Goal: Information Seeking & Learning: Learn about a topic

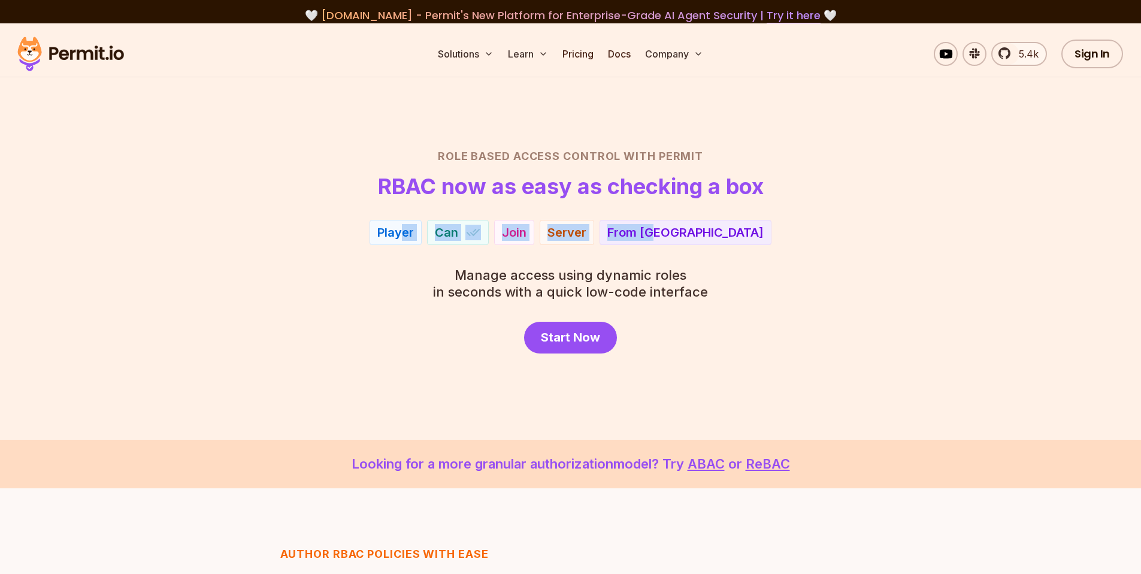
drag, startPoint x: 0, startPoint y: 0, endPoint x: 743, endPoint y: 234, distance: 779.1
click at [736, 232] on div "Player Can Join Server From EU" at bounding box center [571, 232] width 839 height 25
click at [744, 234] on div "Player Can Join Server From EU" at bounding box center [571, 232] width 839 height 25
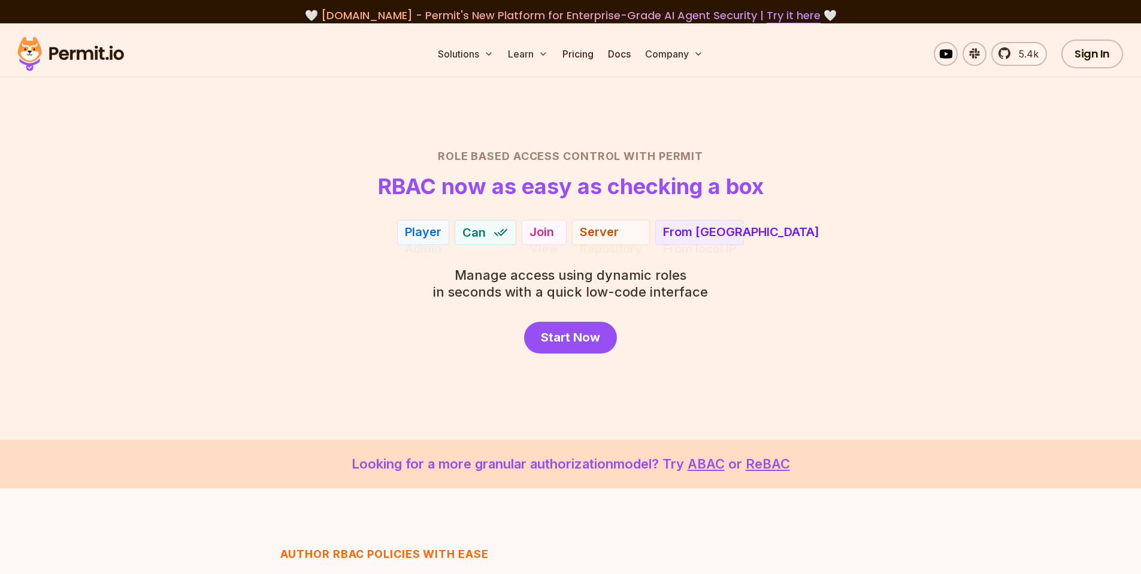
click at [758, 310] on div "Role Based Access Control with Permit RBAC now as easy as checking a box Player…" at bounding box center [571, 251] width 839 height 206
click at [95, 57] on img at bounding box center [70, 54] width 117 height 41
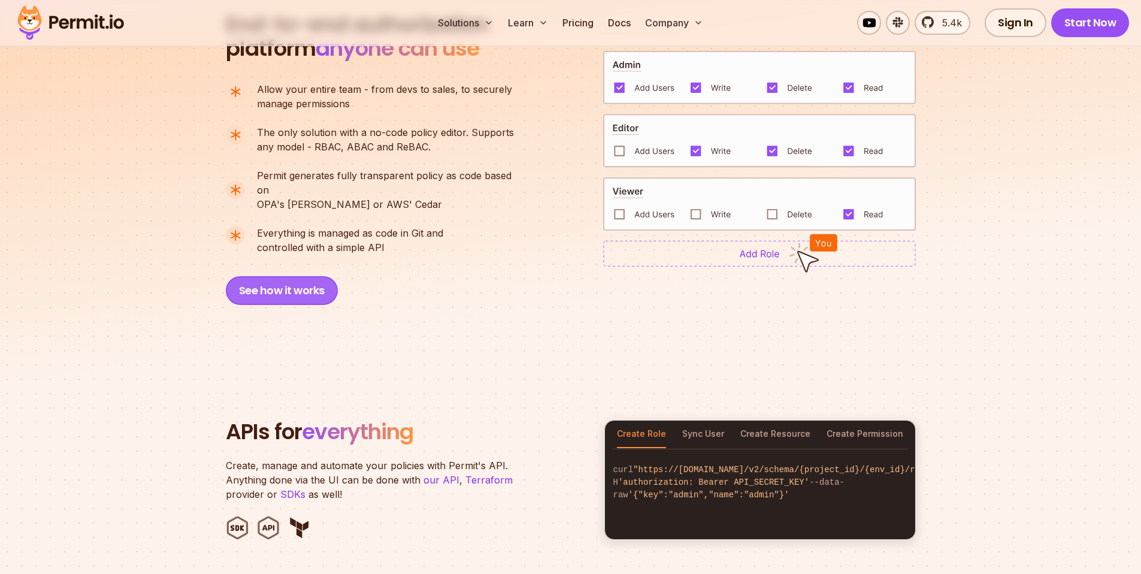
scroll to position [835, 0]
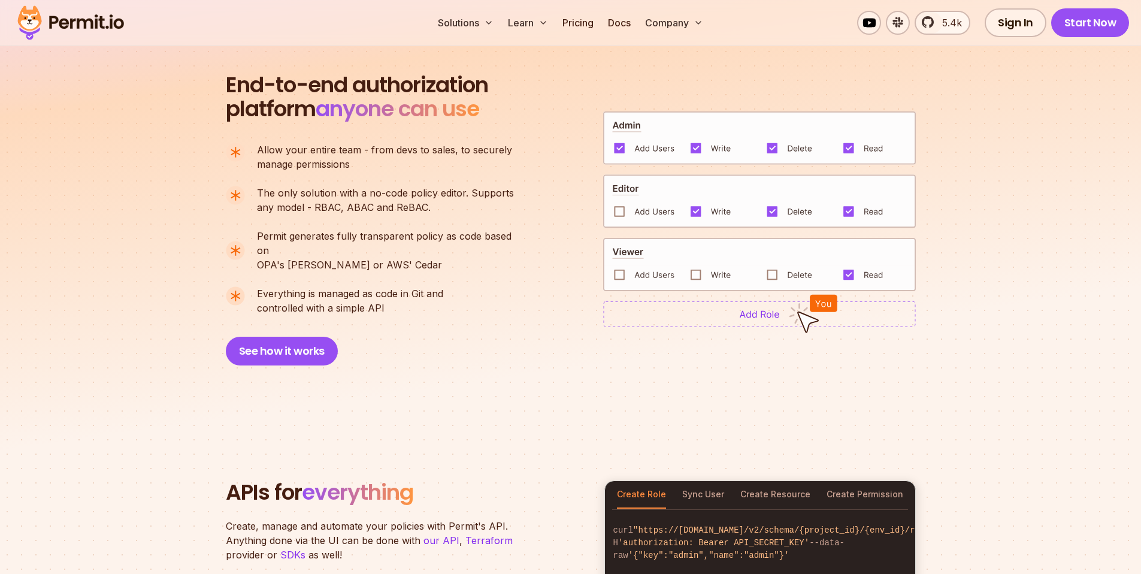
drag, startPoint x: 265, startPoint y: 276, endPoint x: 479, endPoint y: 289, distance: 214.3
click at [461, 288] on li "Everything is managed as code in Git and controlled with a simple API" at bounding box center [375, 300] width 298 height 29
drag, startPoint x: 502, startPoint y: 286, endPoint x: 454, endPoint y: 269, distance: 51.0
click at [502, 286] on li "Everything is managed as code in Git and controlled with a simple API" at bounding box center [375, 300] width 298 height 29
click at [309, 247] on p "Permit generates fully transparent policy as code based on OPA's [PERSON_NAME] …" at bounding box center [390, 250] width 267 height 43
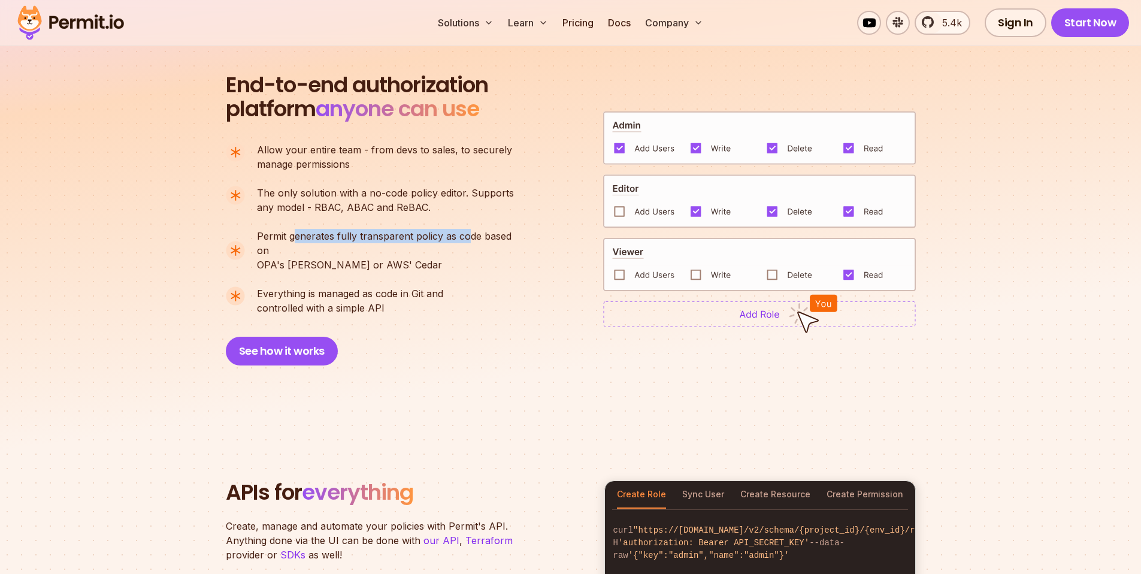
drag, startPoint x: 292, startPoint y: 241, endPoint x: 467, endPoint y: 246, distance: 175.6
click at [468, 243] on span "Permit generates fully transparent policy as code based on" at bounding box center [390, 243] width 267 height 29
click at [236, 340] on button "See how it works" at bounding box center [282, 351] width 112 height 29
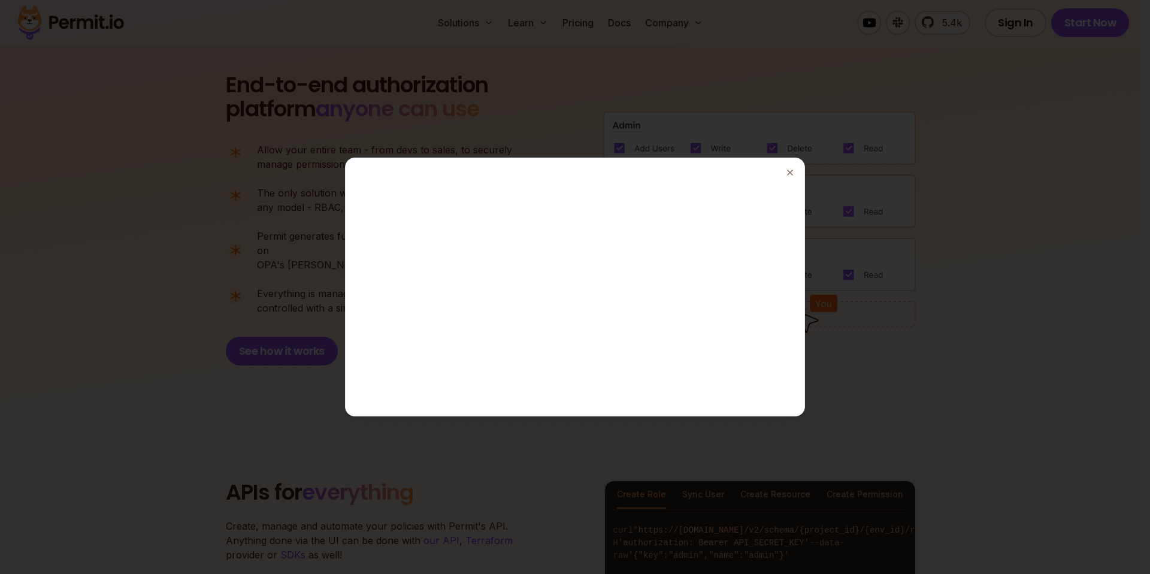
click at [501, 73] on div at bounding box center [575, 287] width 1150 height 574
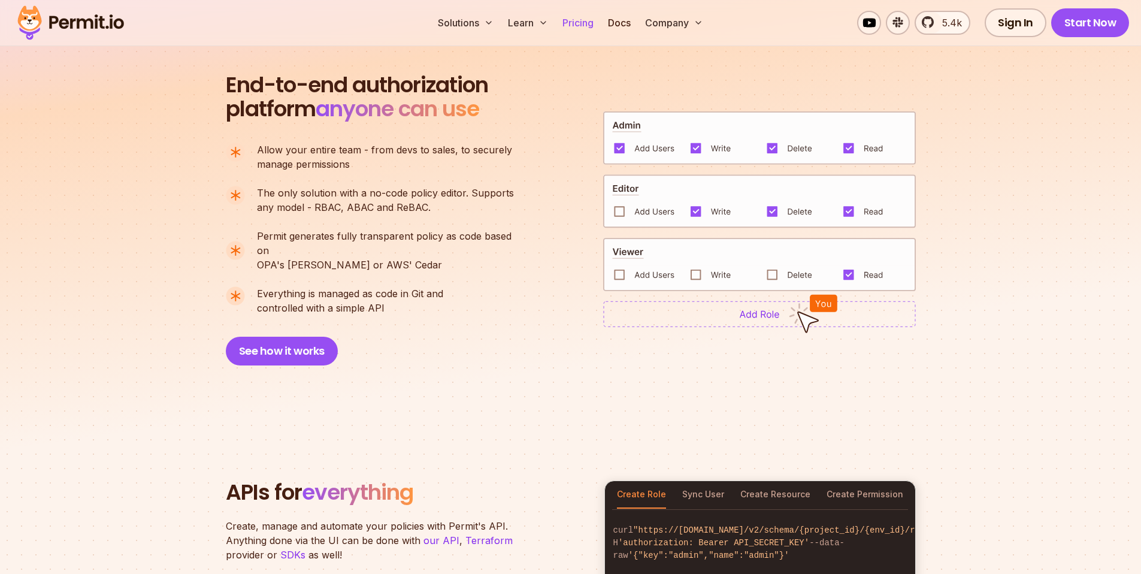
click at [579, 26] on link "Pricing" at bounding box center [578, 23] width 41 height 24
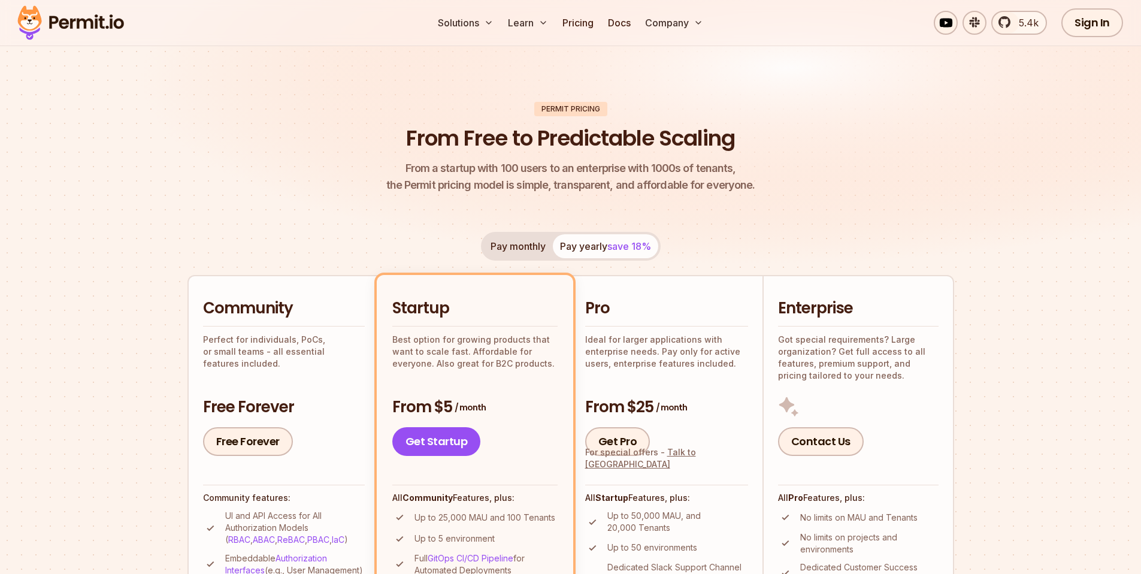
scroll to position [59, 0]
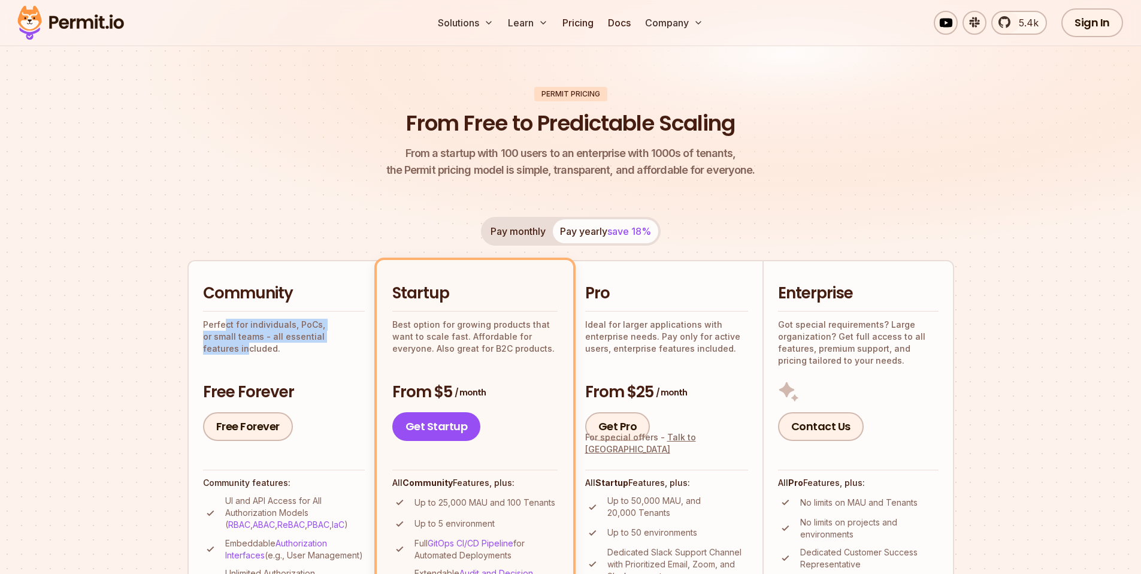
drag, startPoint x: 225, startPoint y: 323, endPoint x: 329, endPoint y: 339, distance: 105.4
click at [330, 337] on p "Perfect for individuals, PoCs, or small teams - all essential features included." at bounding box center [284, 337] width 162 height 36
click at [328, 340] on p "Perfect for individuals, PoCs, or small teams - all essential features included." at bounding box center [284, 337] width 162 height 36
click at [320, 358] on div "Community Perfect for individuals, PoCs, or small teams - all essential feature…" at bounding box center [284, 362] width 162 height 158
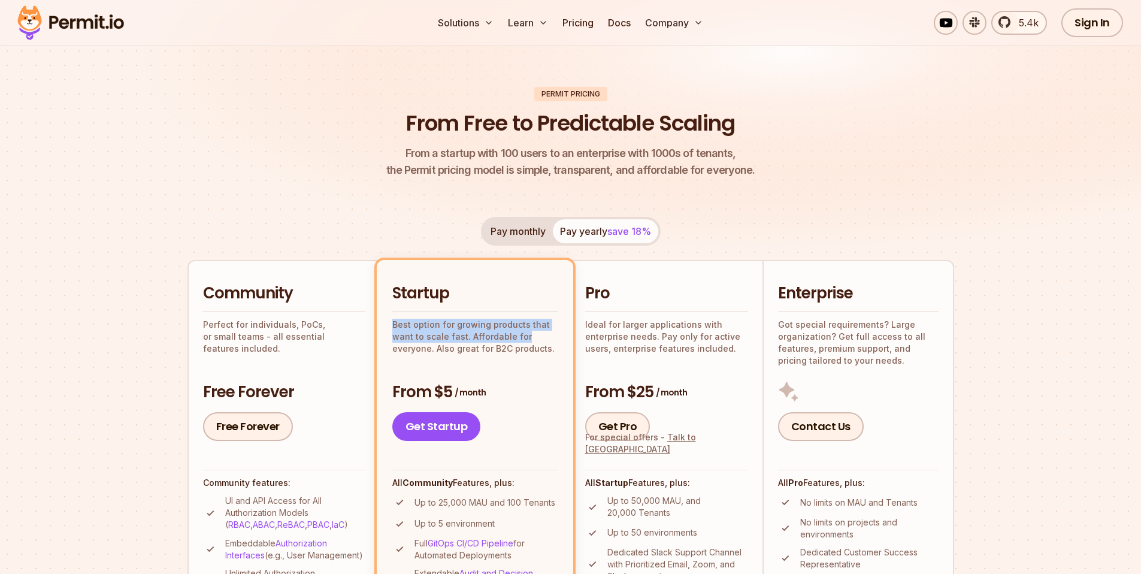
drag, startPoint x: 392, startPoint y: 325, endPoint x: 530, endPoint y: 348, distance: 139.7
click at [527, 344] on p "Best option for growing products that want to scale fast. Affordable for everyo…" at bounding box center [474, 337] width 165 height 36
click at [540, 366] on div "Startup Best option for growing products that want to scale fast. Affordable fo…" at bounding box center [474, 362] width 165 height 158
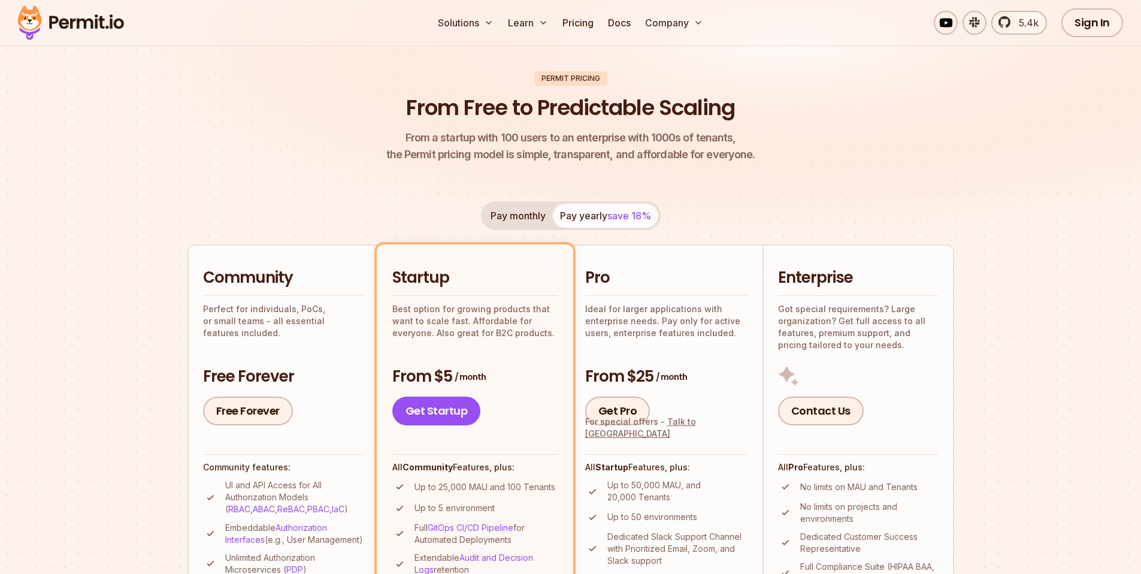
scroll to position [145, 0]
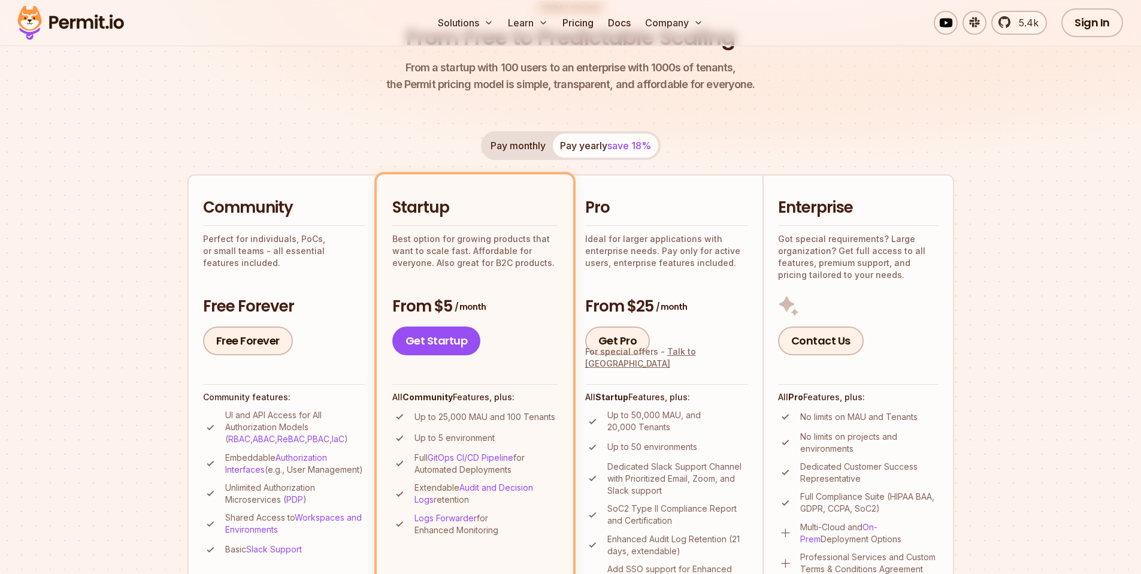
click at [539, 366] on li "Startup Best option for growing products that want to scale fast. Affordable fo…" at bounding box center [475, 401] width 197 height 454
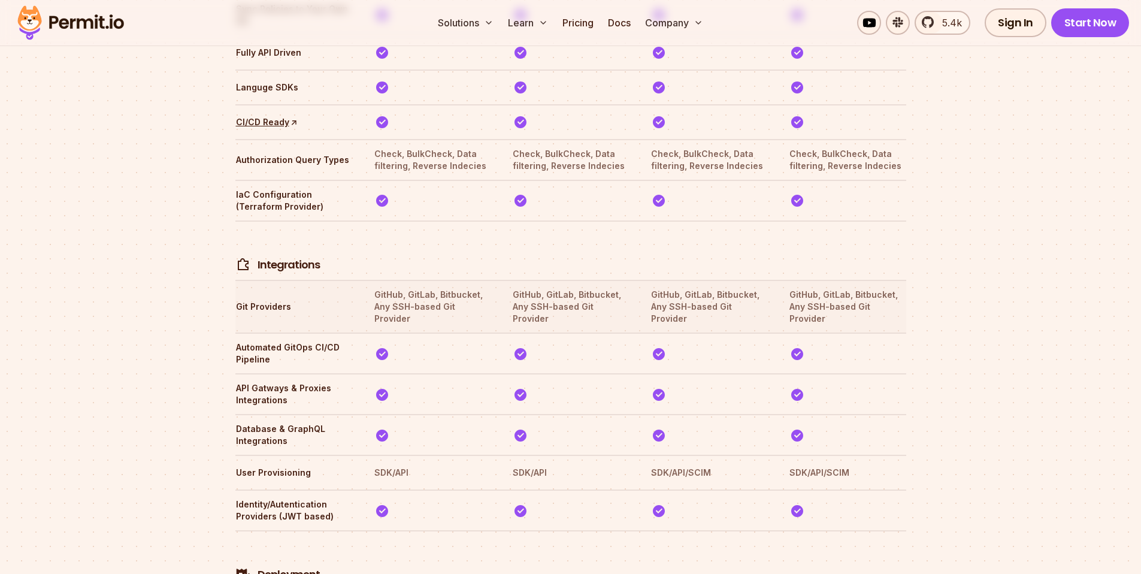
scroll to position [2553, 0]
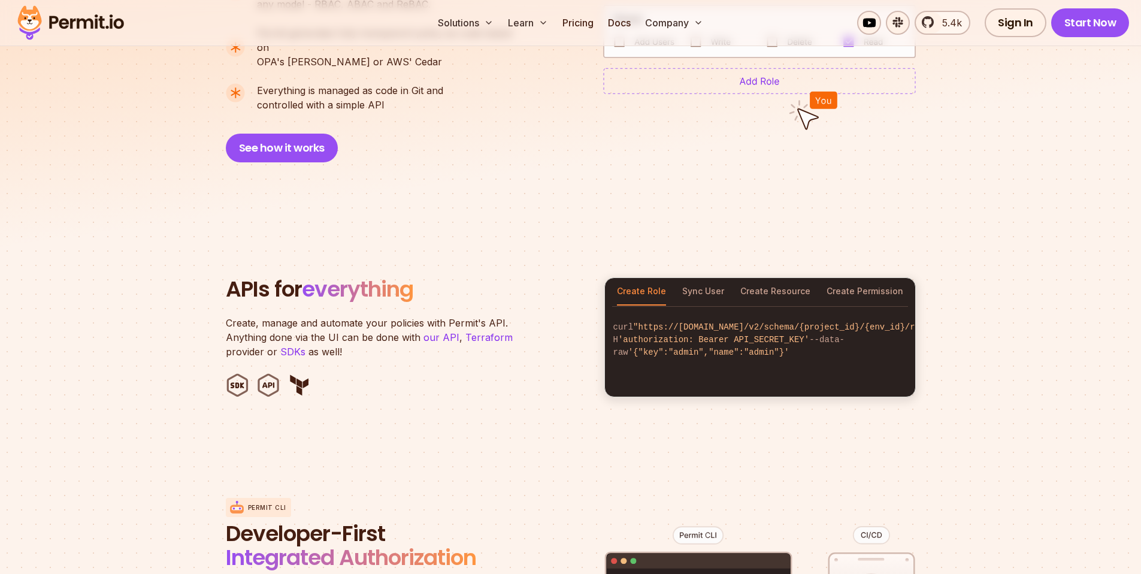
scroll to position [835, 0]
